Goal: Task Accomplishment & Management: Complete application form

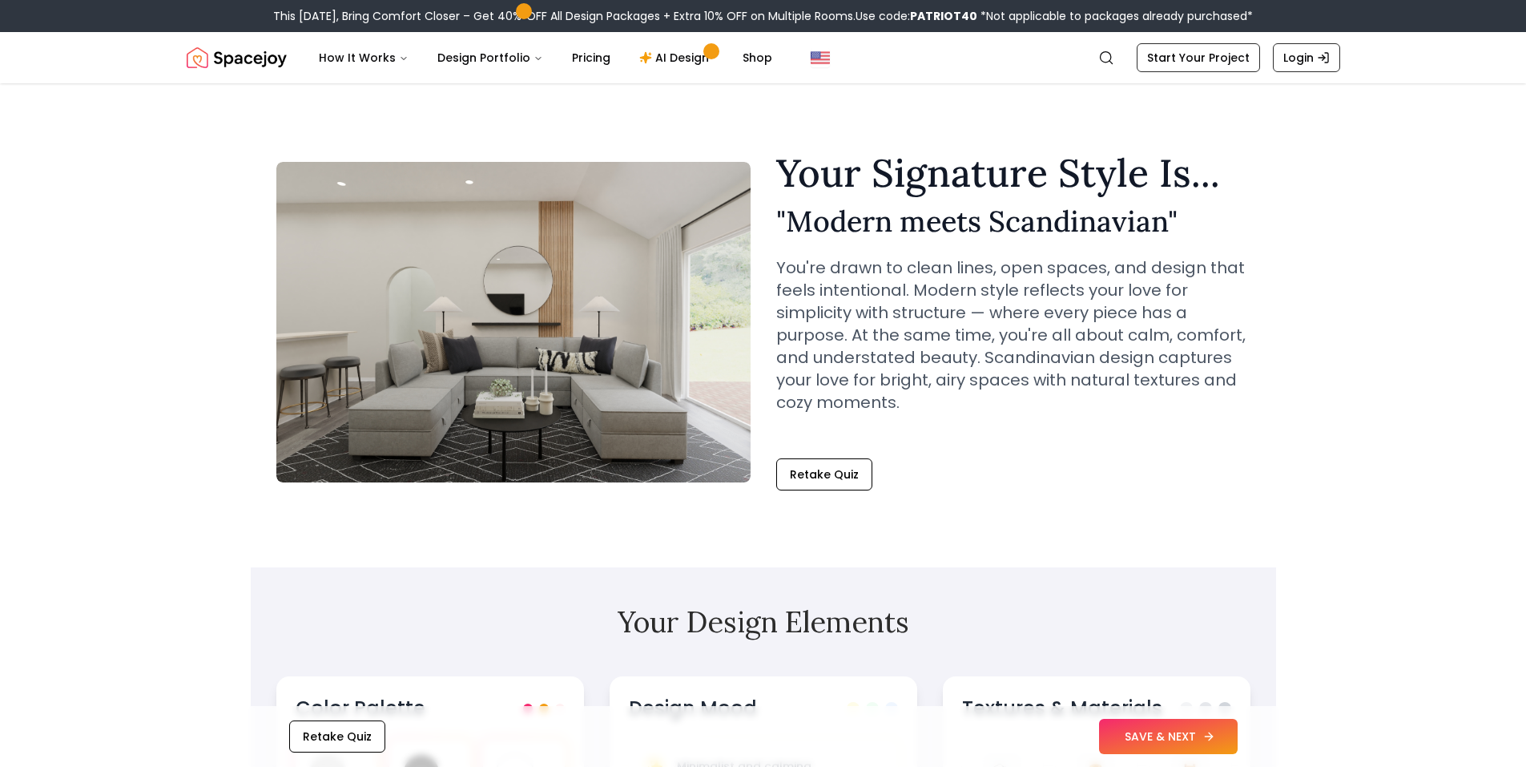
click at [1198, 731] on button "SAVE & NEXT" at bounding box center [1168, 736] width 139 height 35
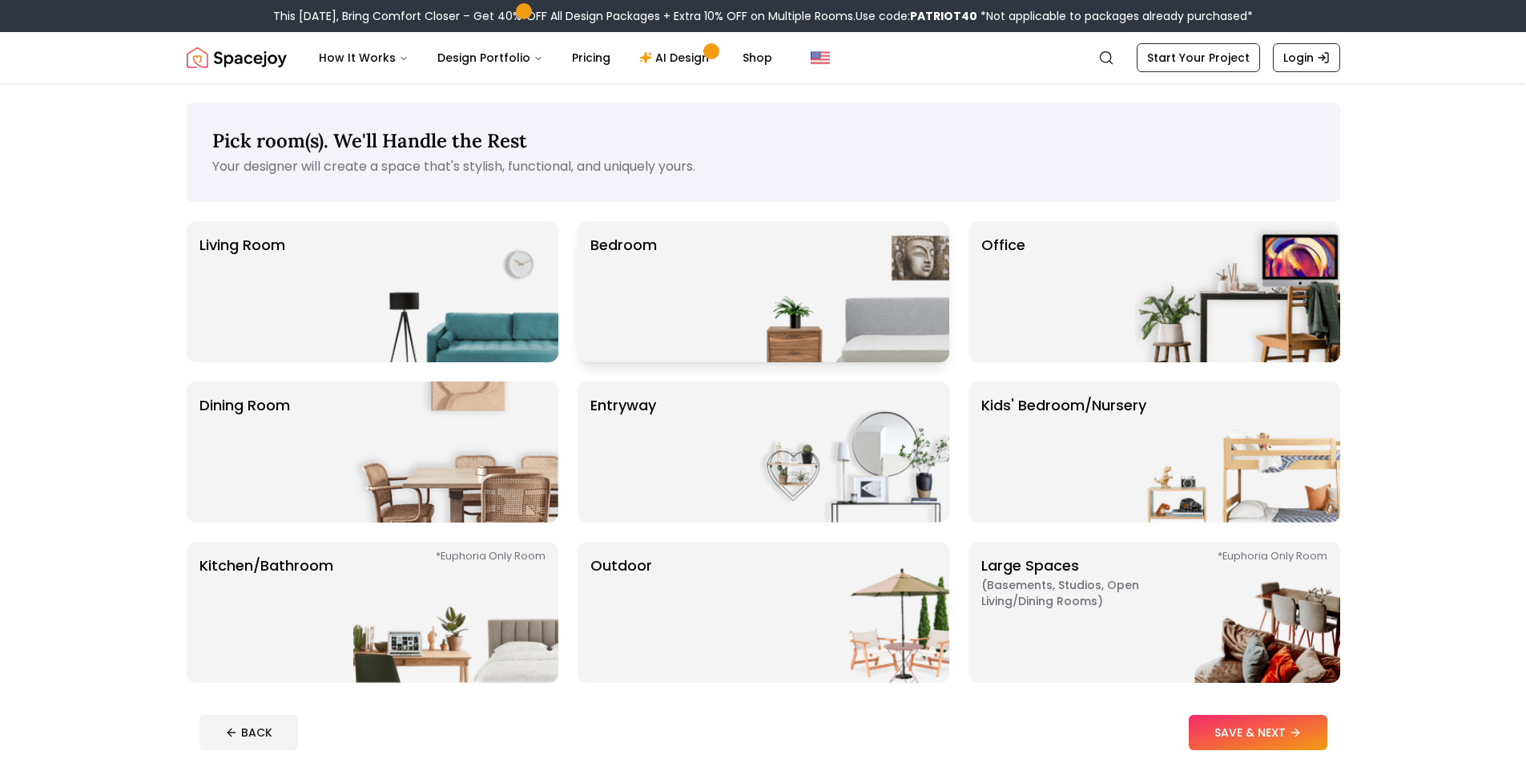
click at [738, 308] on div "Bedroom" at bounding box center [764, 291] width 372 height 141
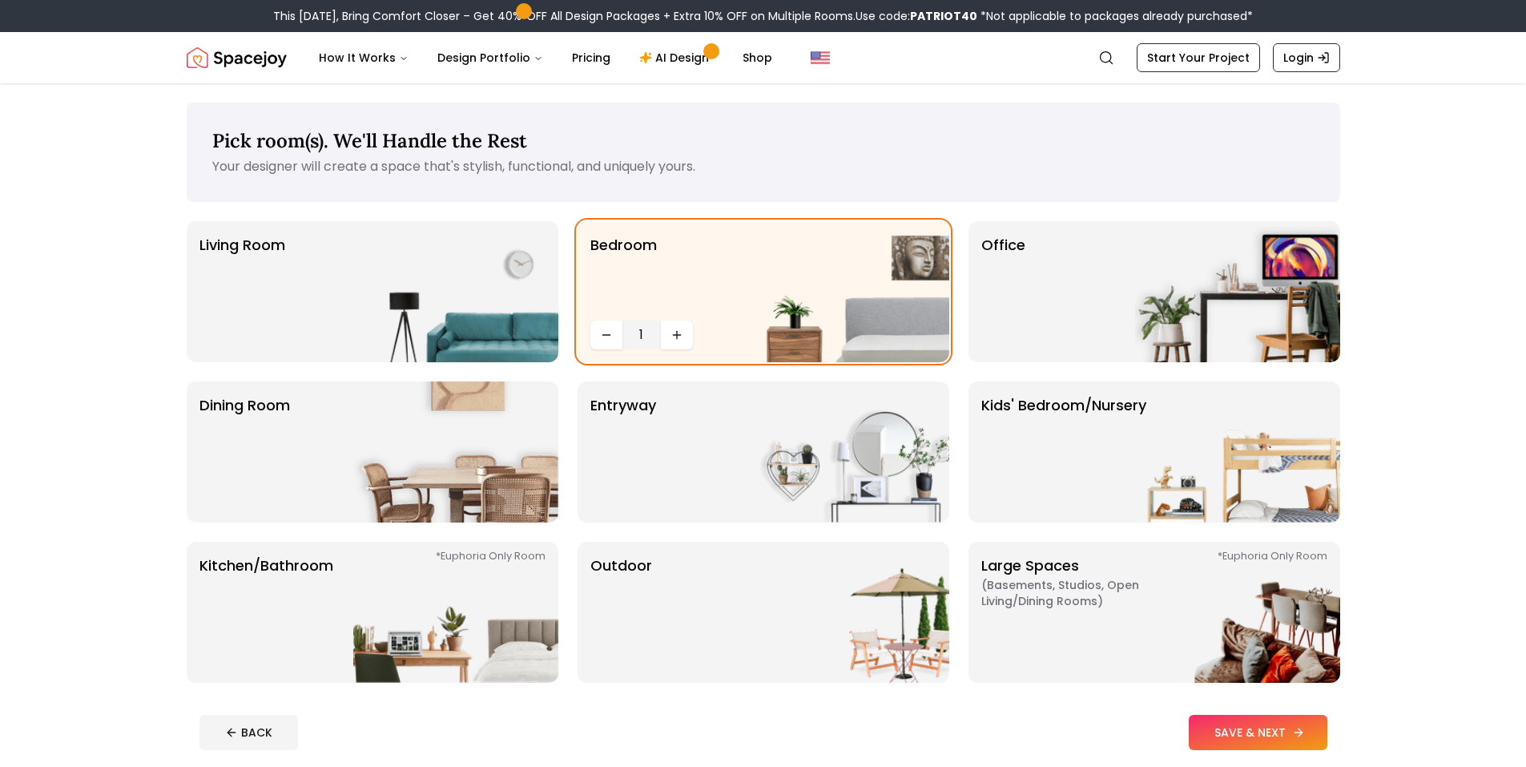
click at [1270, 716] on button "SAVE & NEXT" at bounding box center [1258, 732] width 139 height 35
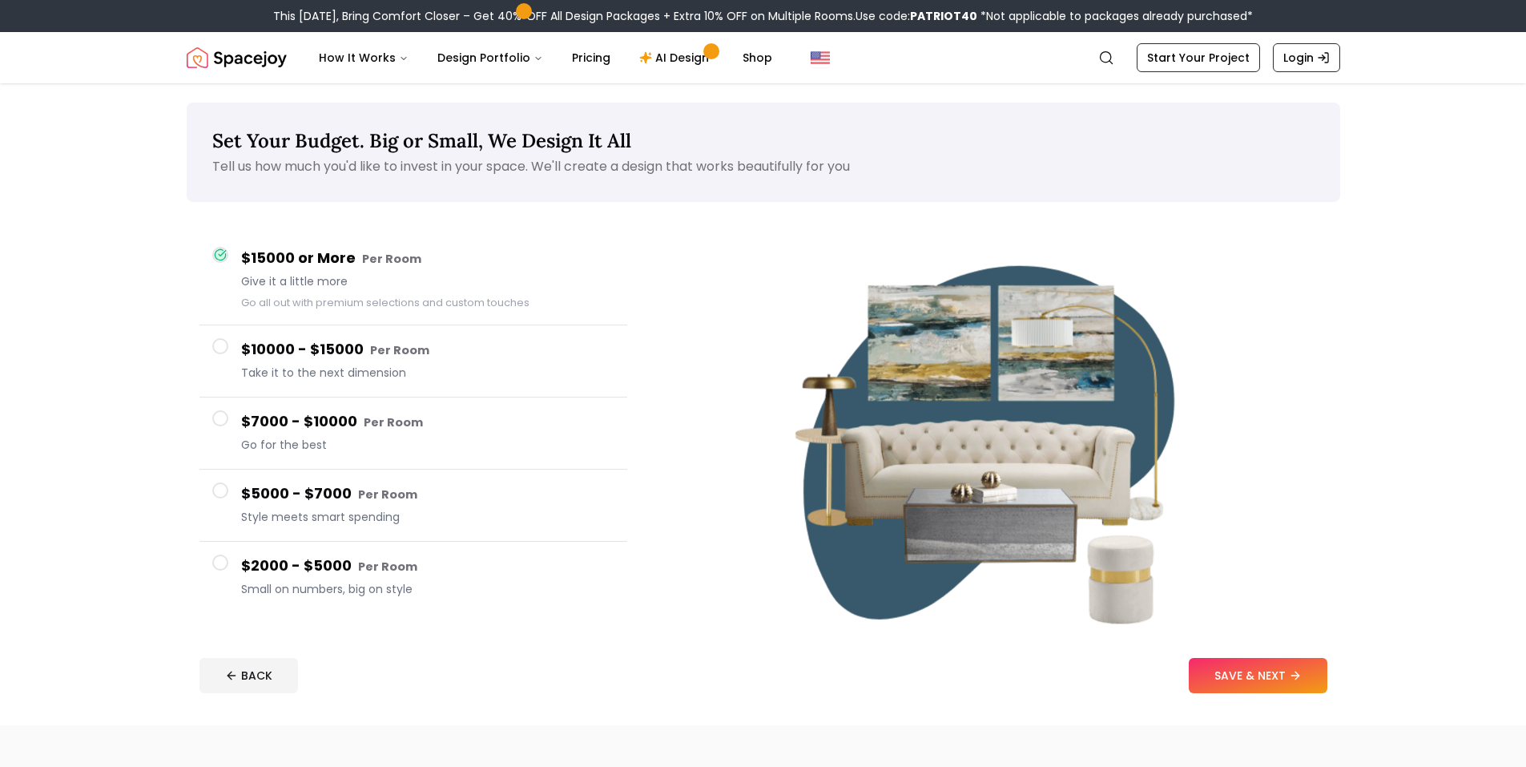
click at [406, 459] on button "$7000 - $10000 Per Room Go for the best" at bounding box center [413, 433] width 428 height 72
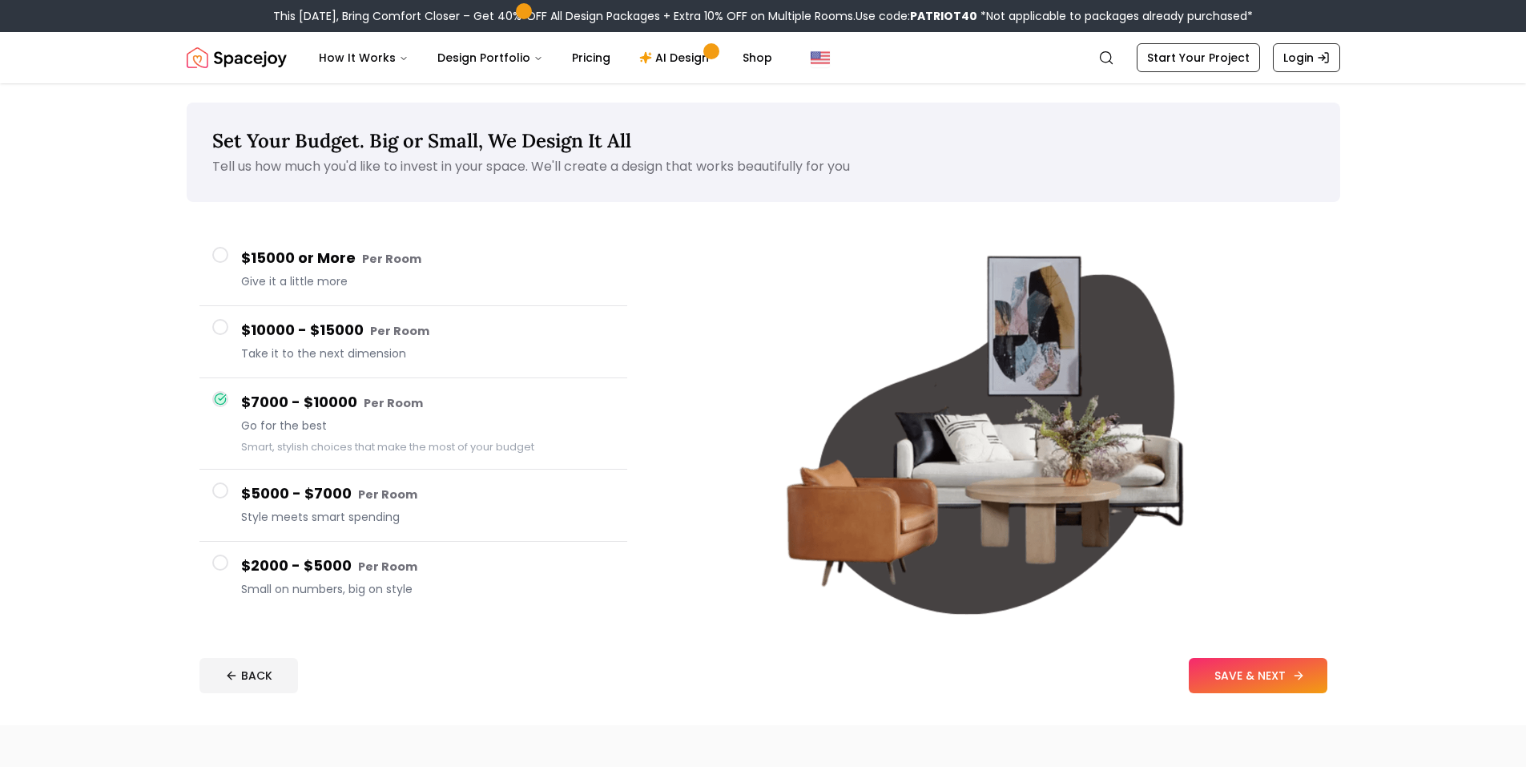
click at [1264, 674] on button "SAVE & NEXT" at bounding box center [1258, 675] width 139 height 35
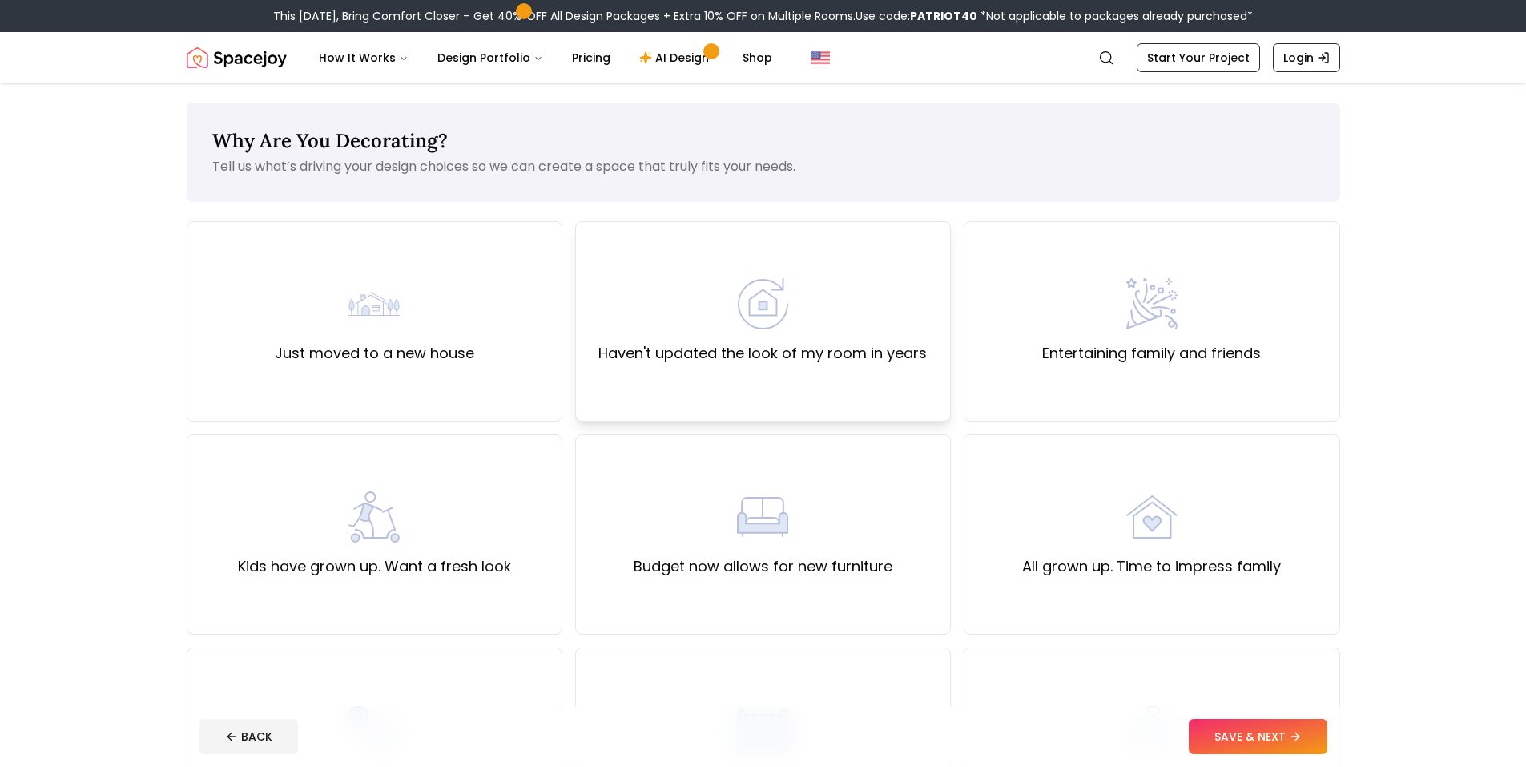
click at [866, 327] on div "Haven't updated the look of my room in years" at bounding box center [762, 321] width 328 height 87
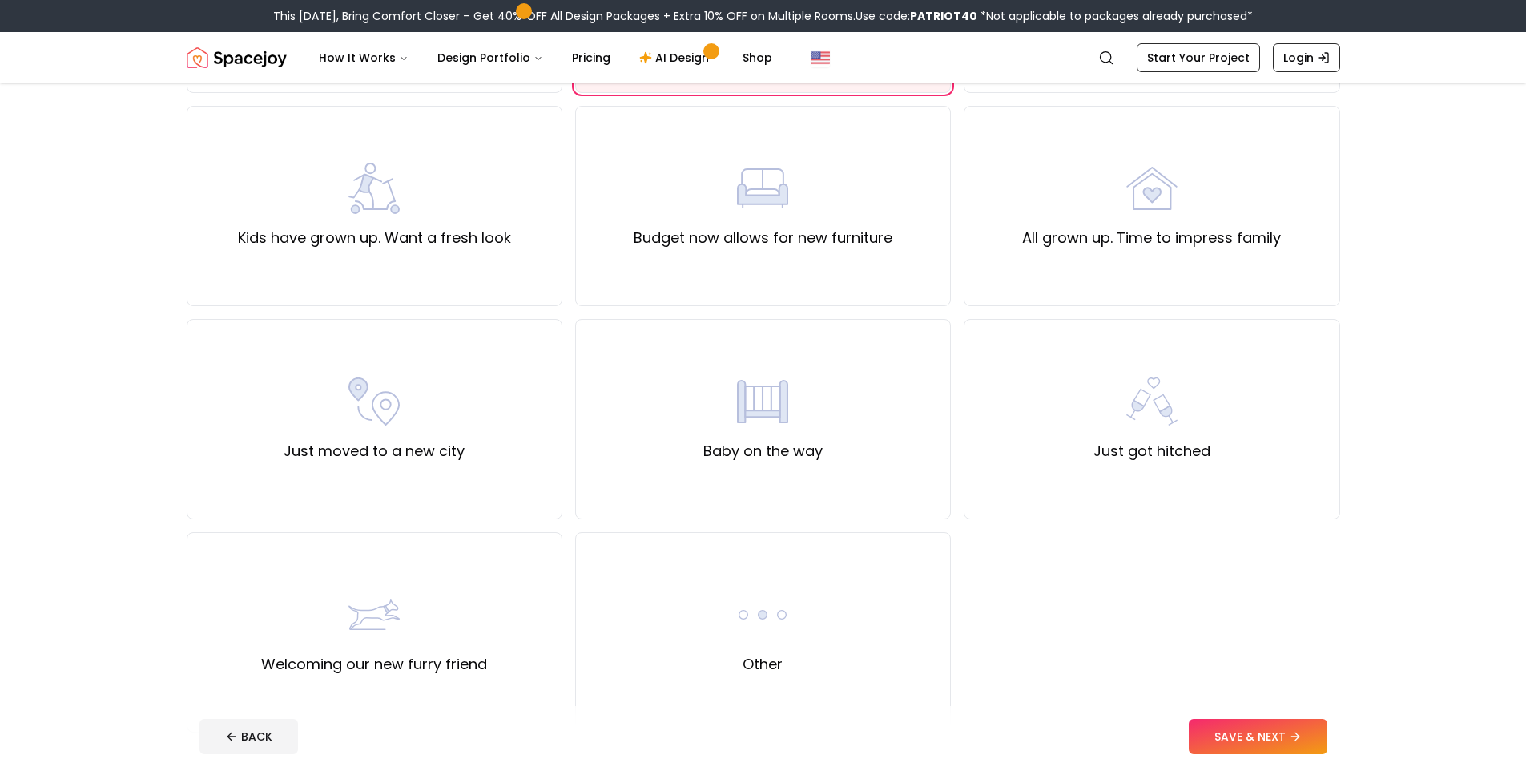
scroll to position [329, 0]
click at [1210, 731] on button "SAVE & NEXT" at bounding box center [1258, 736] width 139 height 35
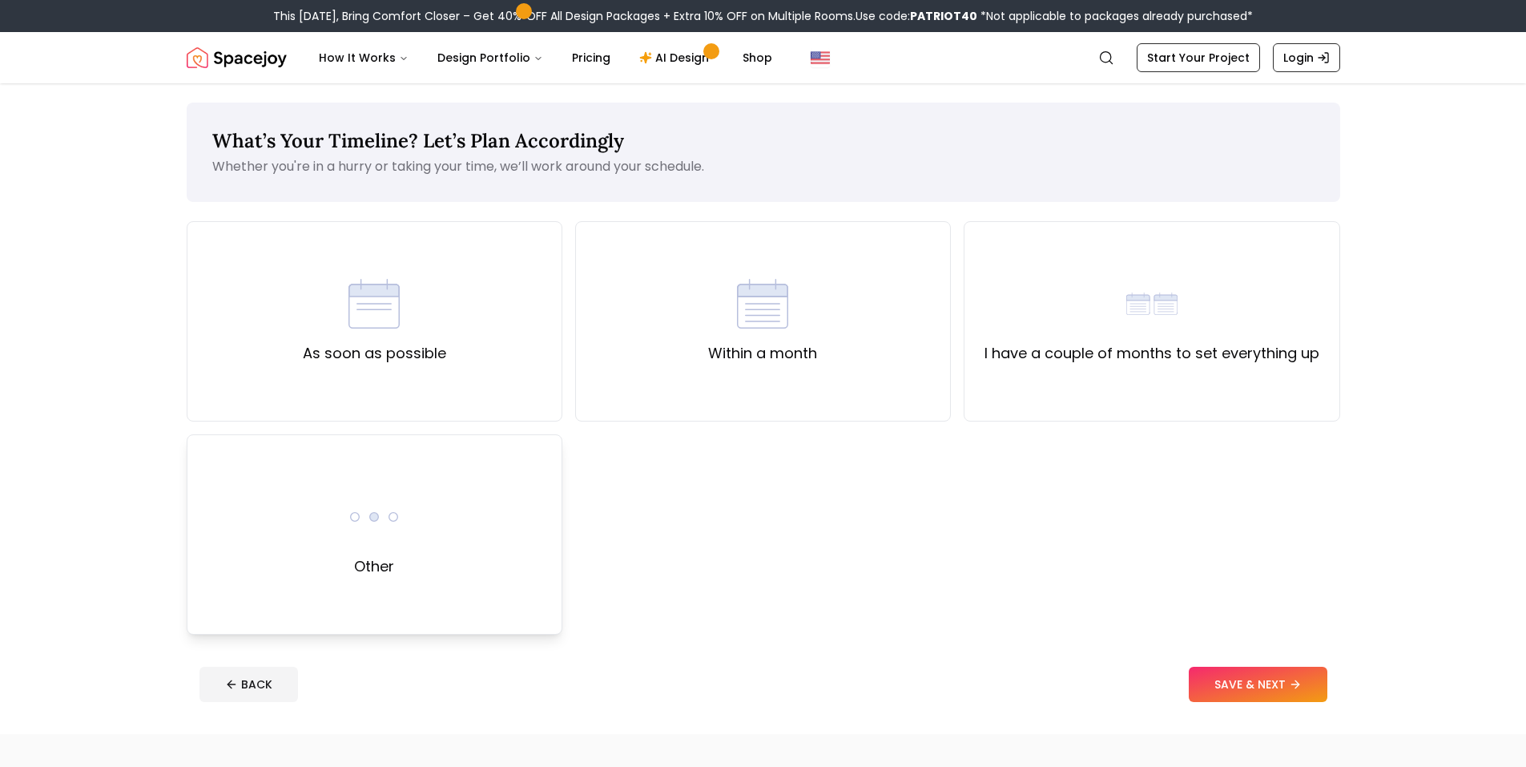
click at [509, 531] on div "Other" at bounding box center [375, 534] width 376 height 200
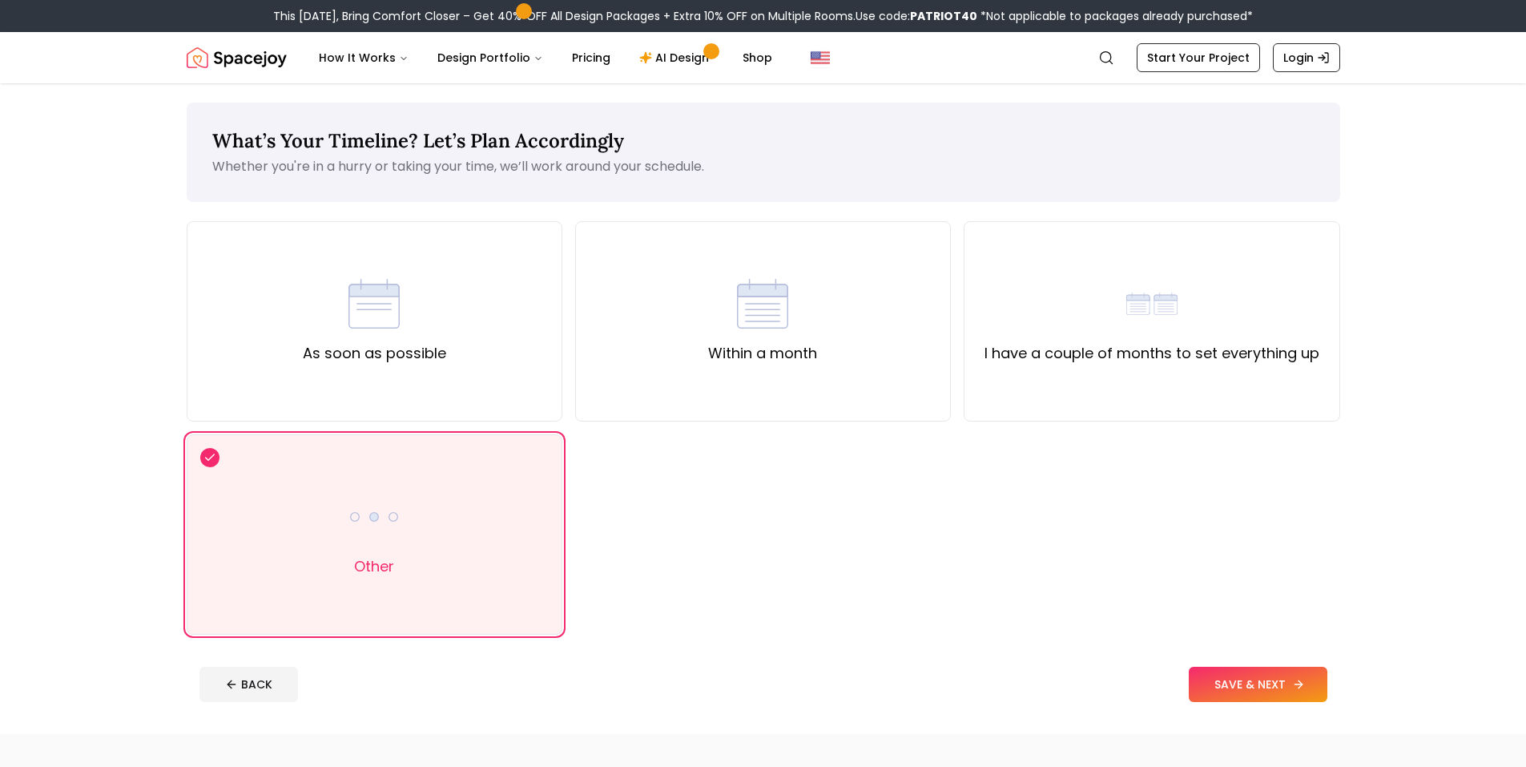
click at [1242, 691] on button "SAVE & NEXT" at bounding box center [1258, 684] width 139 height 35
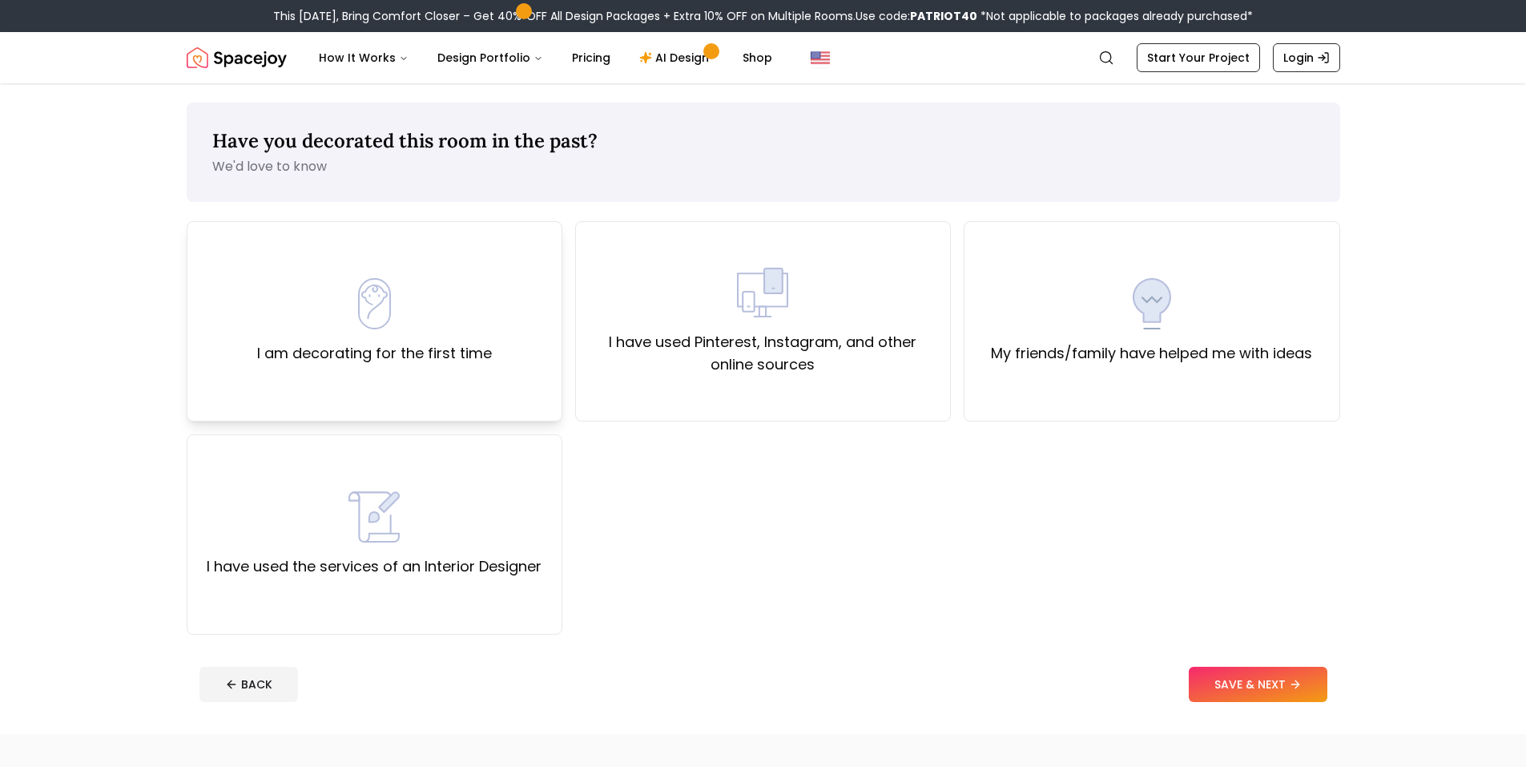
click at [482, 314] on div "I am decorating for the first time" at bounding box center [374, 321] width 235 height 87
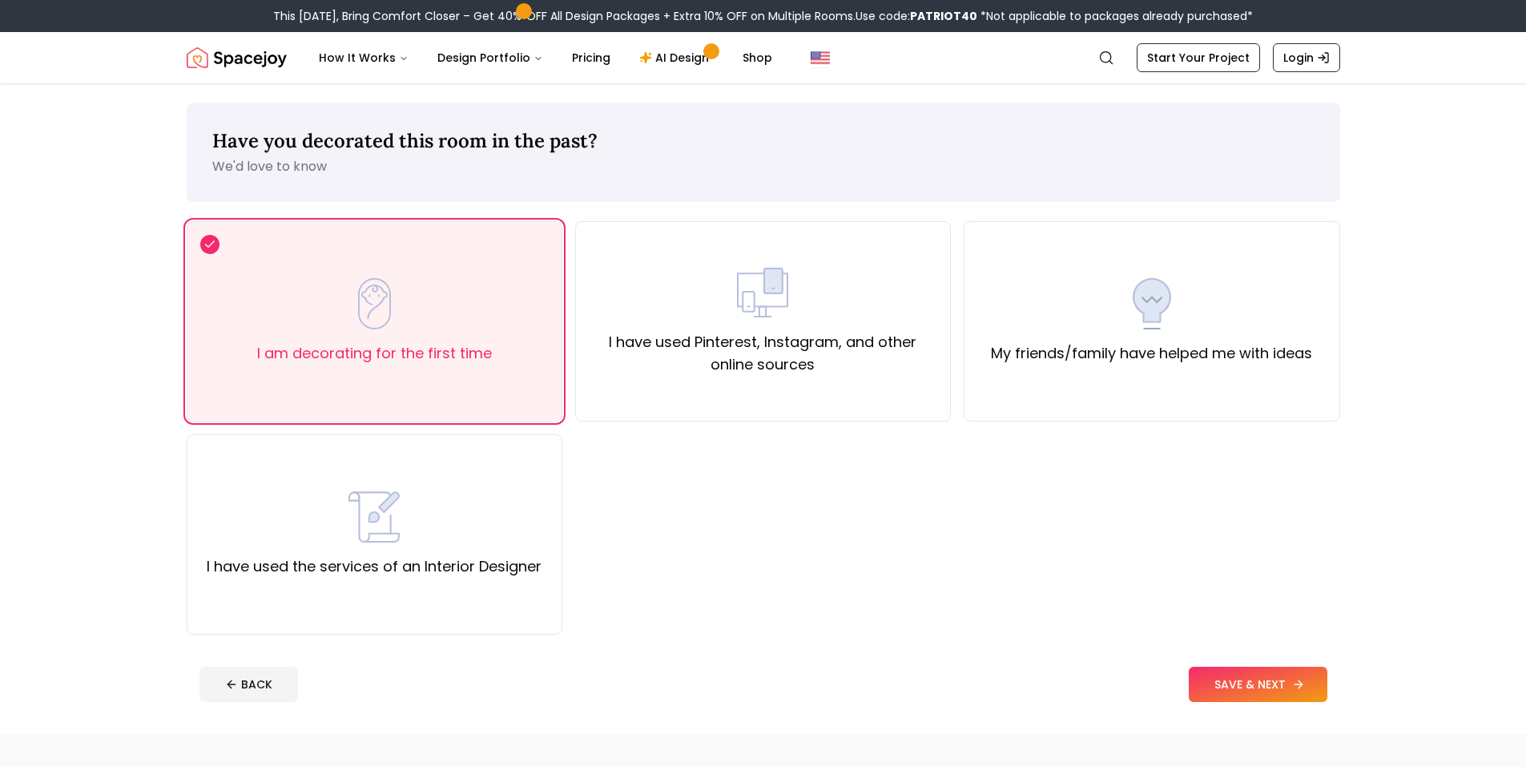
click at [1230, 674] on button "SAVE & NEXT" at bounding box center [1258, 684] width 139 height 35
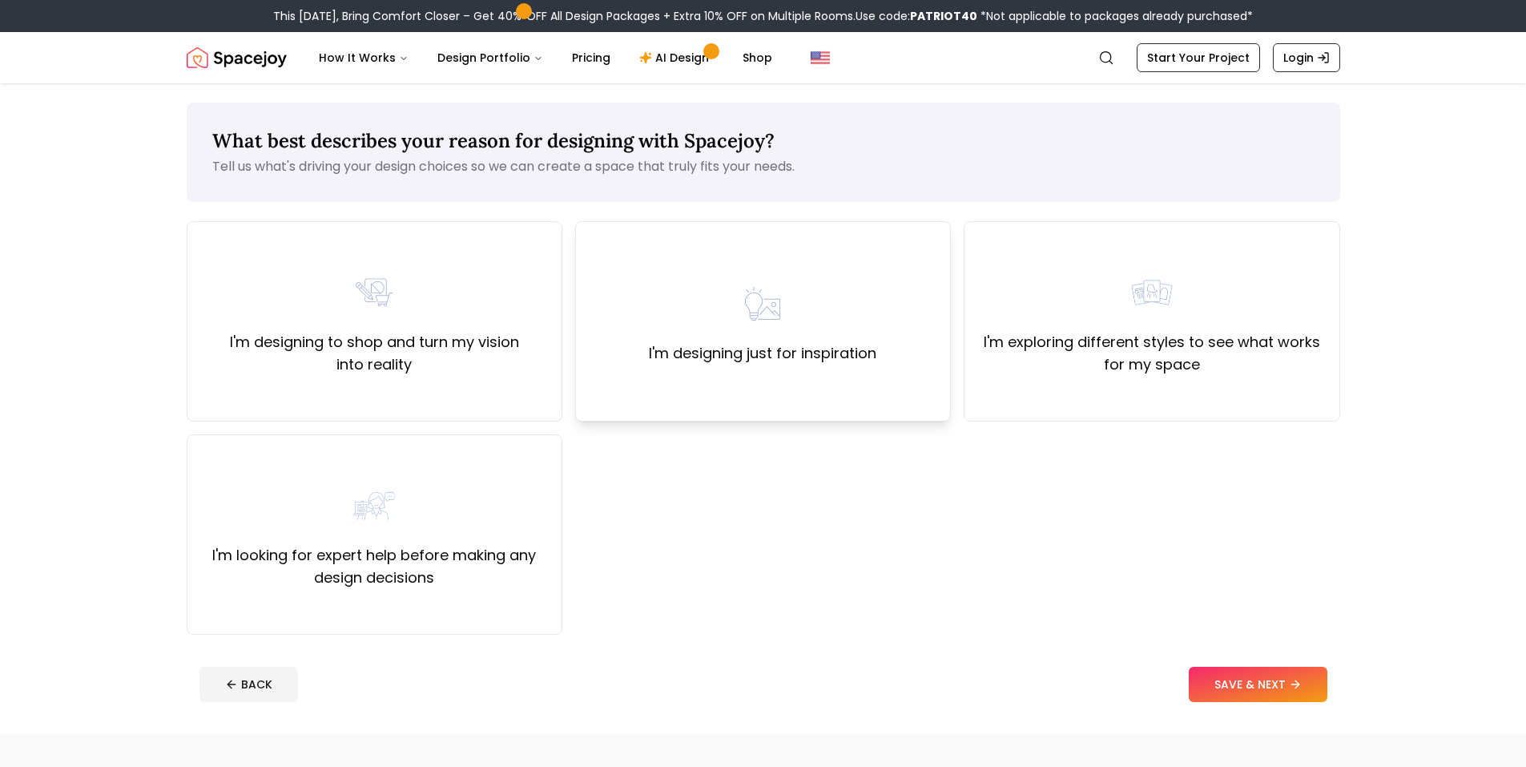
click at [793, 333] on div "I'm designing just for inspiration" at bounding box center [763, 321] width 228 height 87
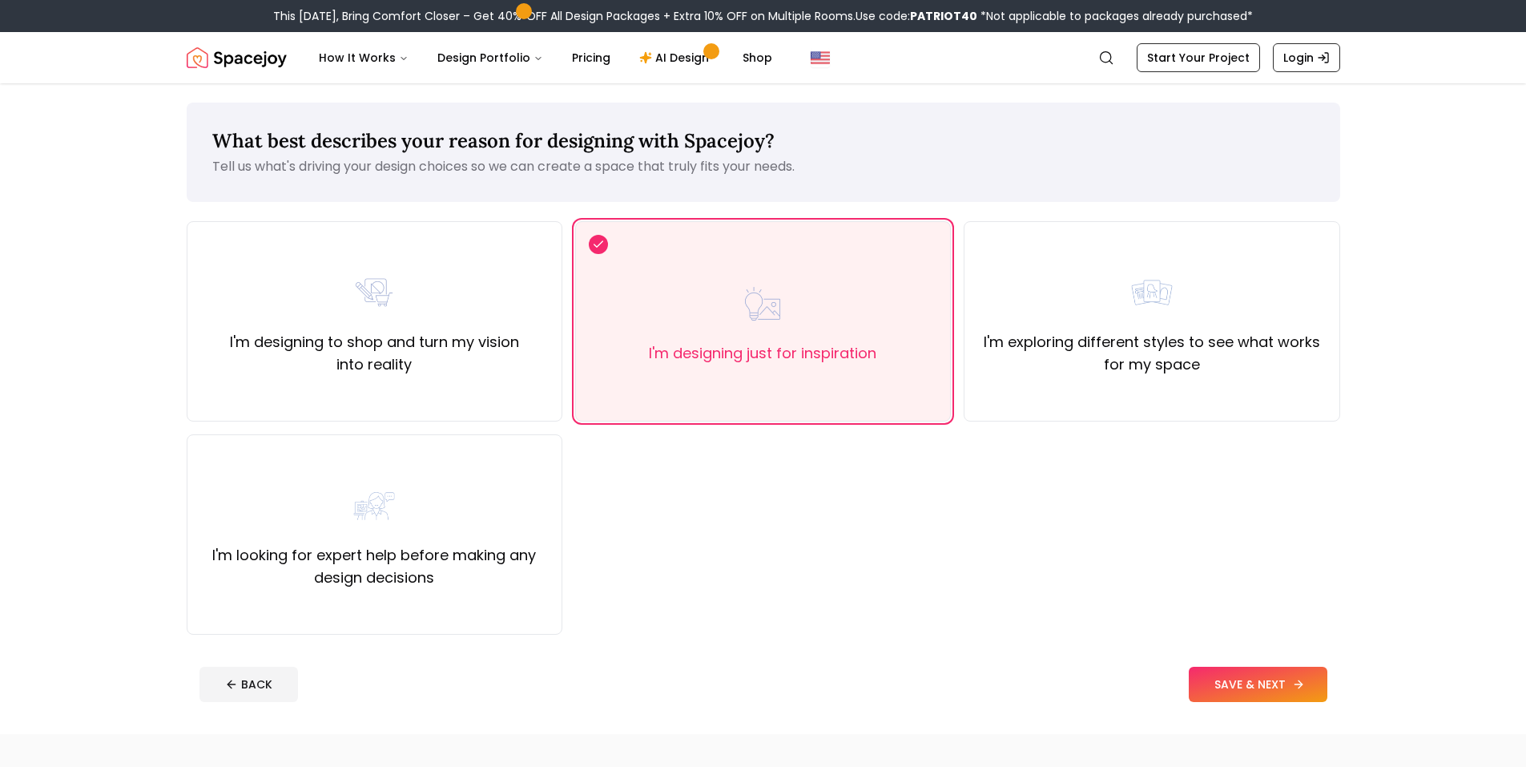
click at [1207, 671] on button "SAVE & NEXT" at bounding box center [1258, 684] width 139 height 35
